Goal: Check status: Check status

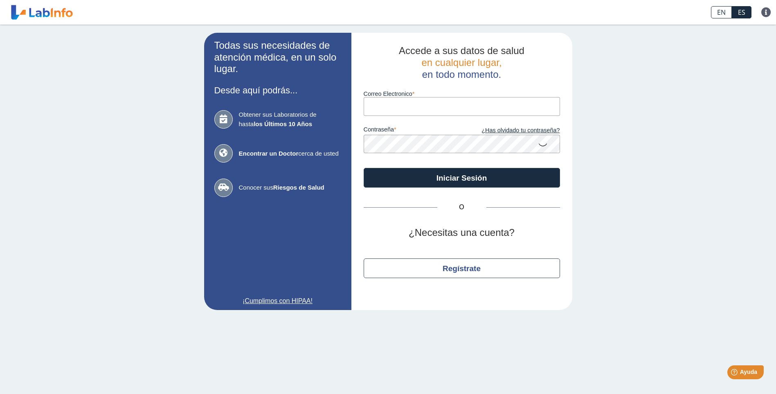
type input "[EMAIL_ADDRESS][DOMAIN_NAME]"
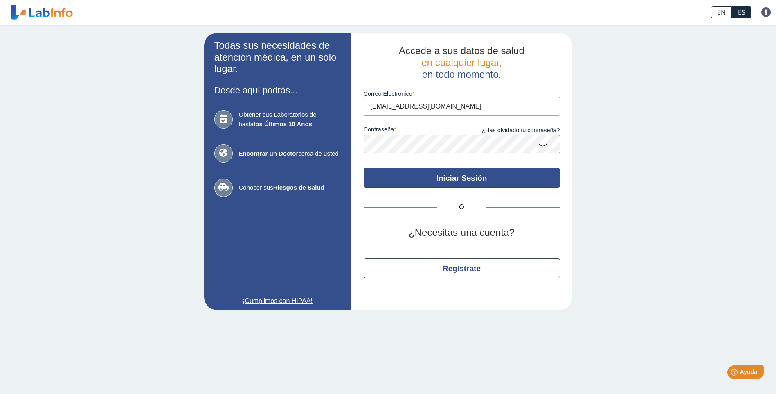
click at [406, 181] on button "Iniciar Sesión" at bounding box center [462, 178] width 196 height 20
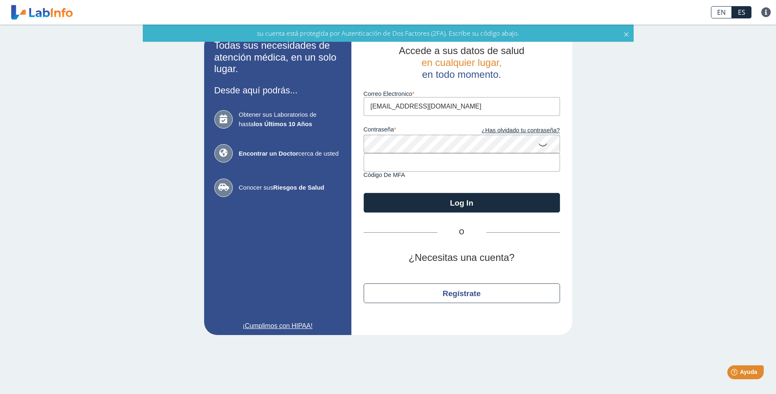
click at [405, 166] on input "text" at bounding box center [462, 162] width 196 height 18
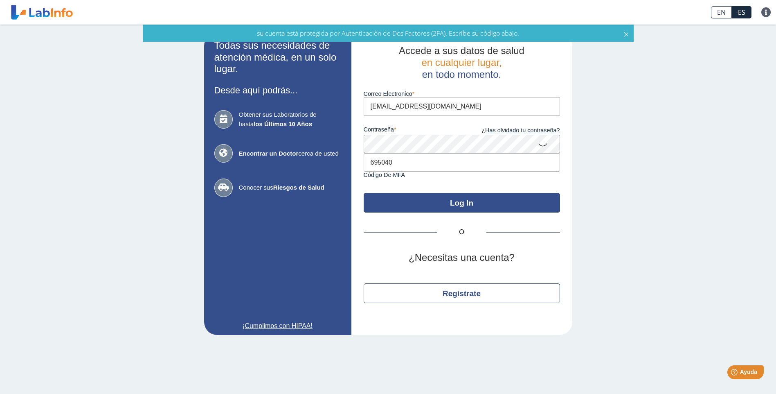
type input "695040"
click at [442, 200] on button "Log In" at bounding box center [462, 203] width 196 height 20
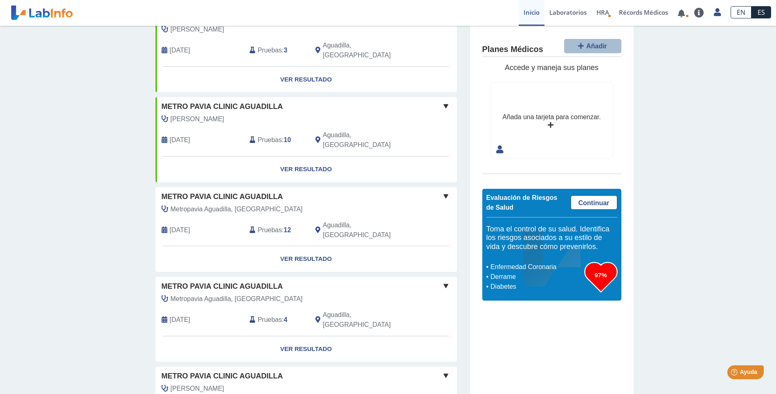
scroll to position [123, 0]
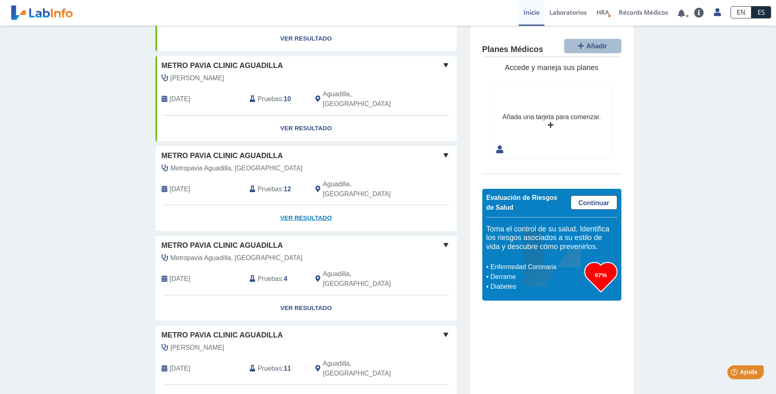
click at [295, 205] on link "Ver Resultado" at bounding box center [305, 218] width 301 height 26
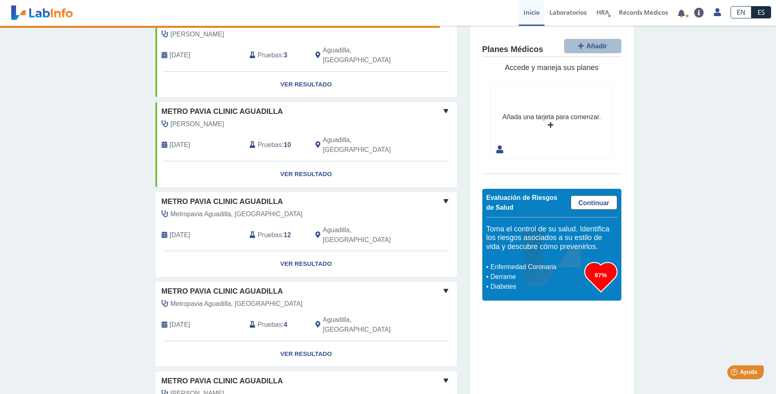
scroll to position [0, 0]
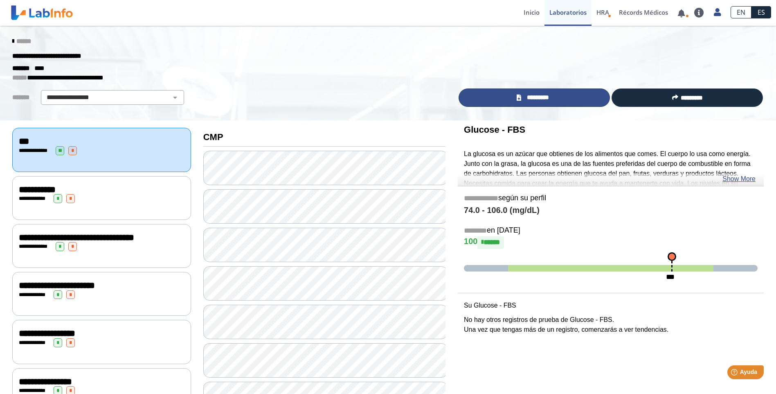
click at [524, 96] on span "*********" at bounding box center [538, 97] width 28 height 9
